Goal: Find contact information: Find contact information

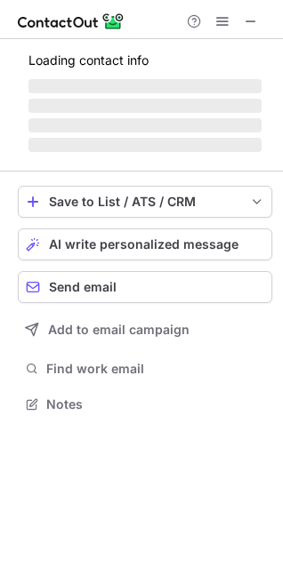
scroll to position [414, 283]
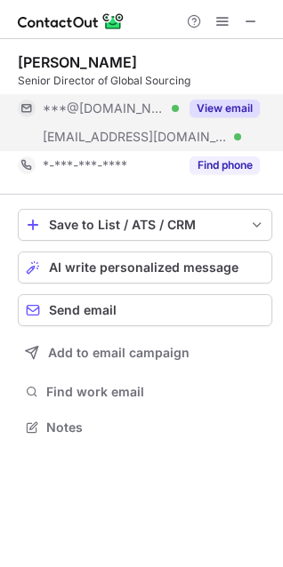
click at [219, 105] on button "View email" at bounding box center [224, 109] width 70 height 18
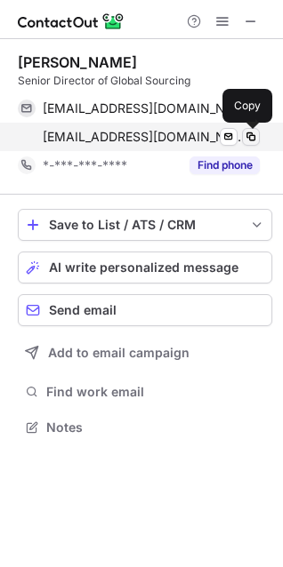
click at [250, 140] on span at bounding box center [250, 137] width 14 height 14
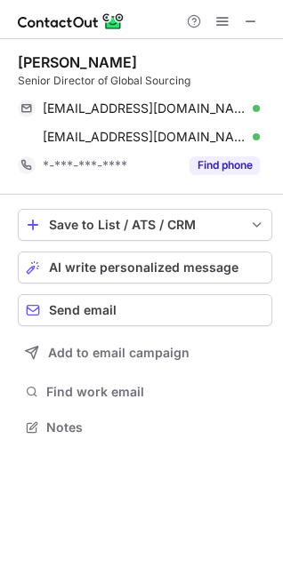
click at [70, 75] on div "Senior Director of Global Sourcing" at bounding box center [145, 81] width 254 height 16
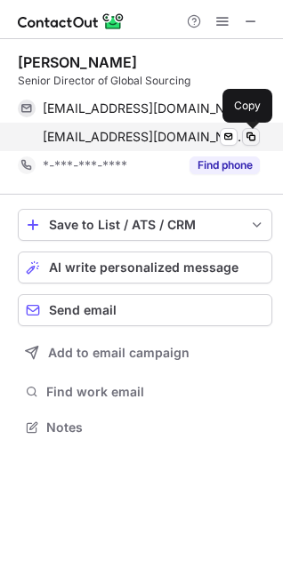
click at [249, 135] on span at bounding box center [250, 137] width 14 height 14
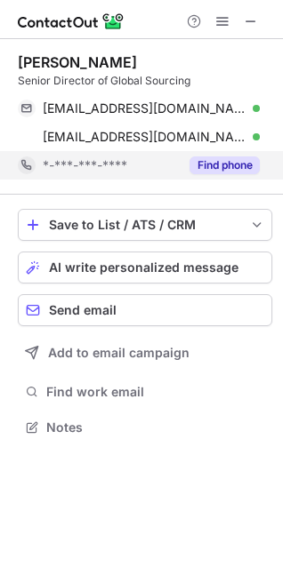
click at [230, 171] on button "Find phone" at bounding box center [224, 165] width 70 height 18
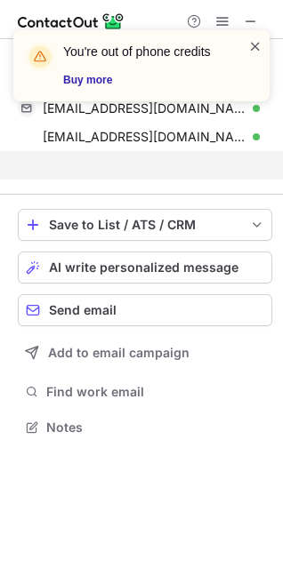
scroll to position [386, 283]
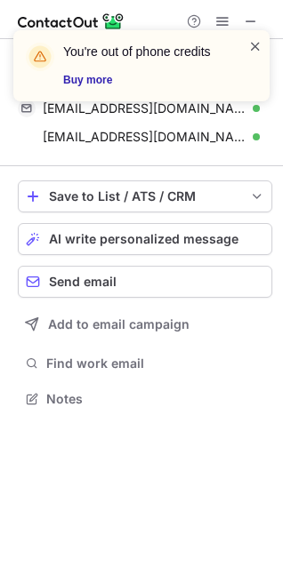
click at [250, 46] on span at bounding box center [255, 46] width 14 height 18
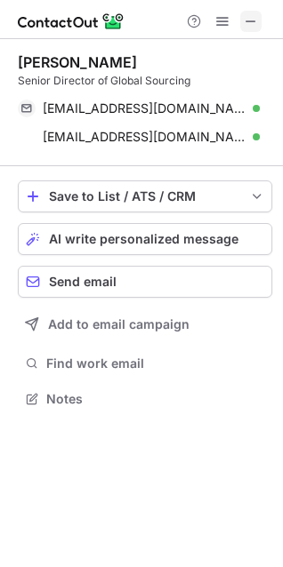
click at [249, 15] on span at bounding box center [250, 21] width 14 height 14
